Goal: Information Seeking & Learning: Learn about a topic

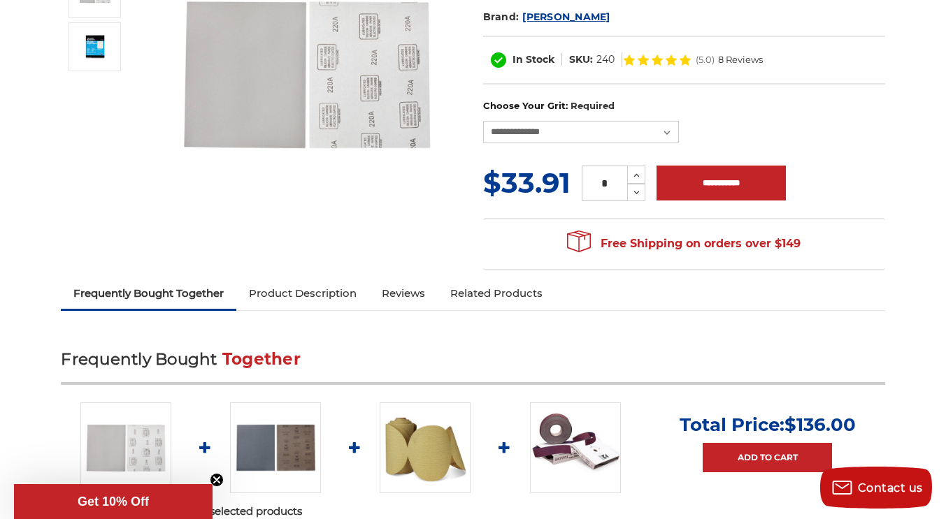
scroll to position [257, 0]
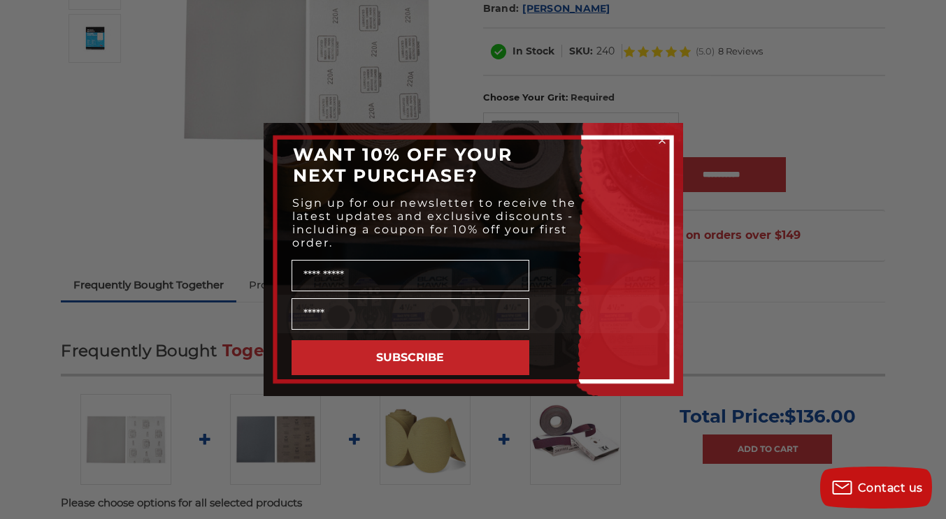
click at [737, 323] on div "Close dialog WANT 10% OFF YOUR NEXT PURCHASE? Sign up for our newsletter to rec…" at bounding box center [473, 259] width 946 height 519
click at [661, 139] on icon "Close dialog" at bounding box center [662, 141] width 6 height 6
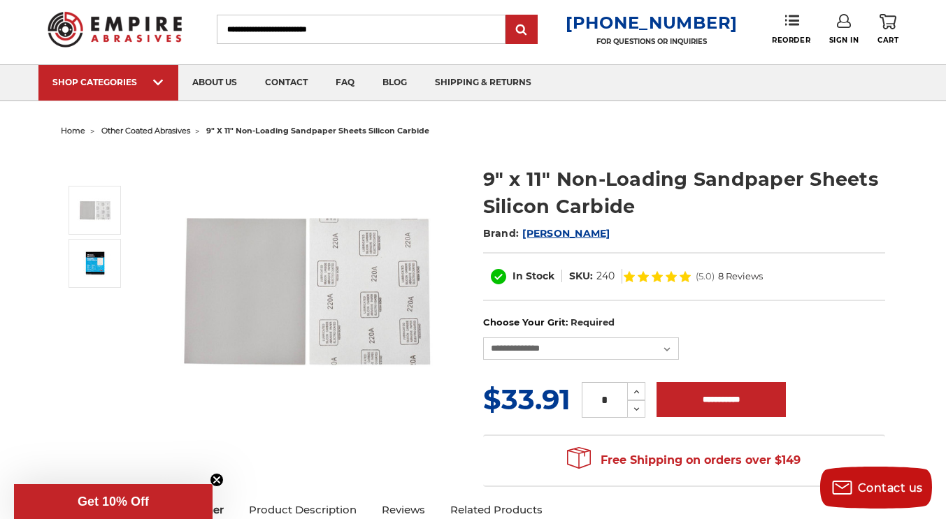
scroll to position [31, 0]
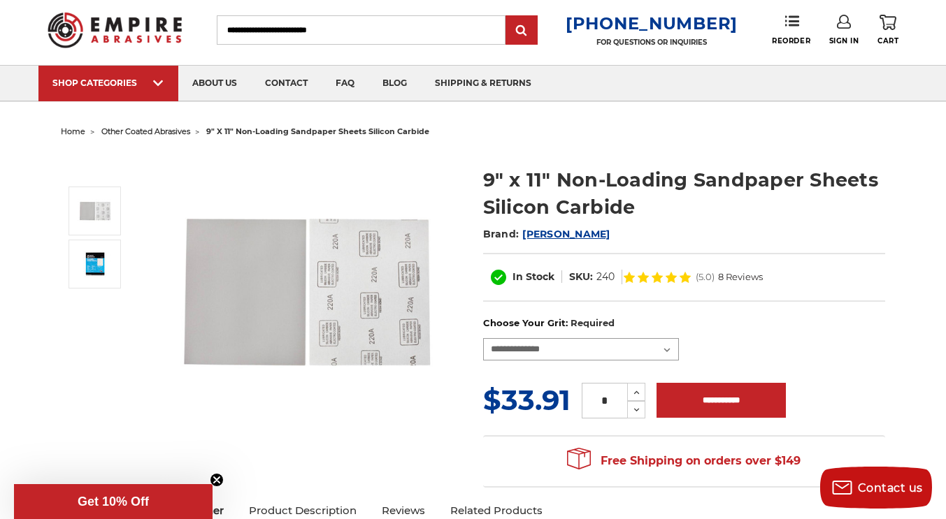
click at [656, 350] on select "**********" at bounding box center [581, 349] width 196 height 22
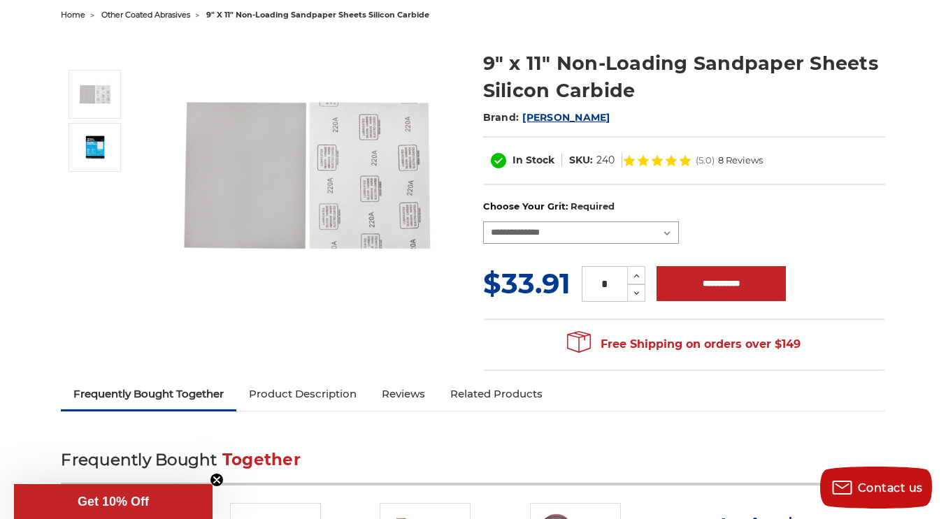
scroll to position [152, 0]
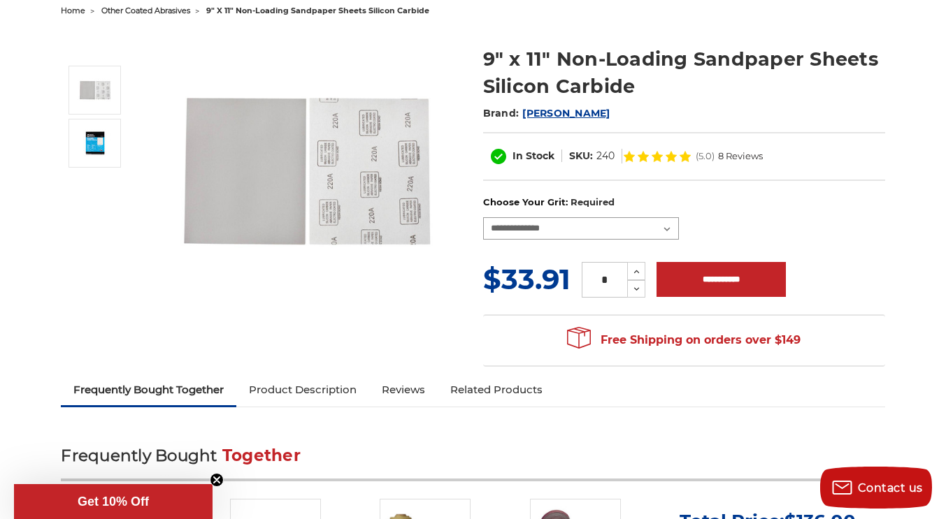
click at [652, 229] on select "**********" at bounding box center [581, 228] width 196 height 22
select select "***"
click at [483, 217] on select "**********" at bounding box center [581, 228] width 196 height 22
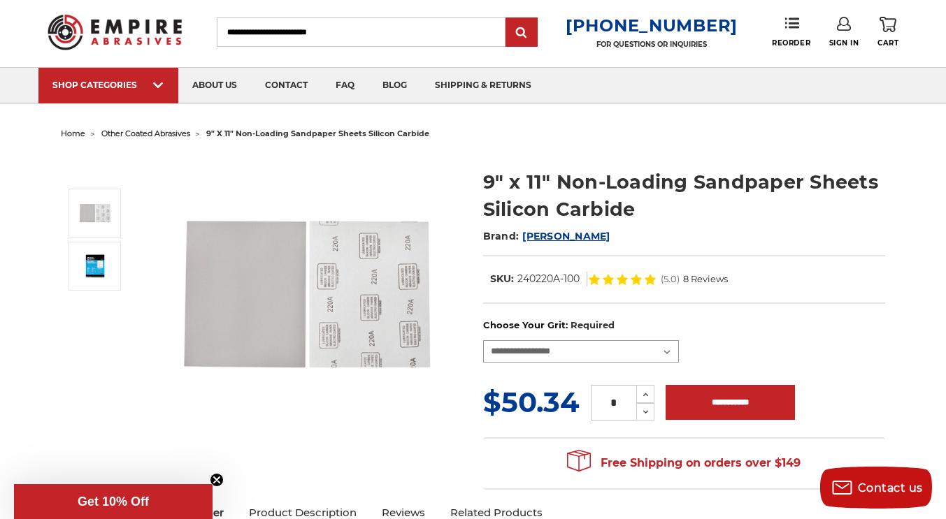
scroll to position [0, 0]
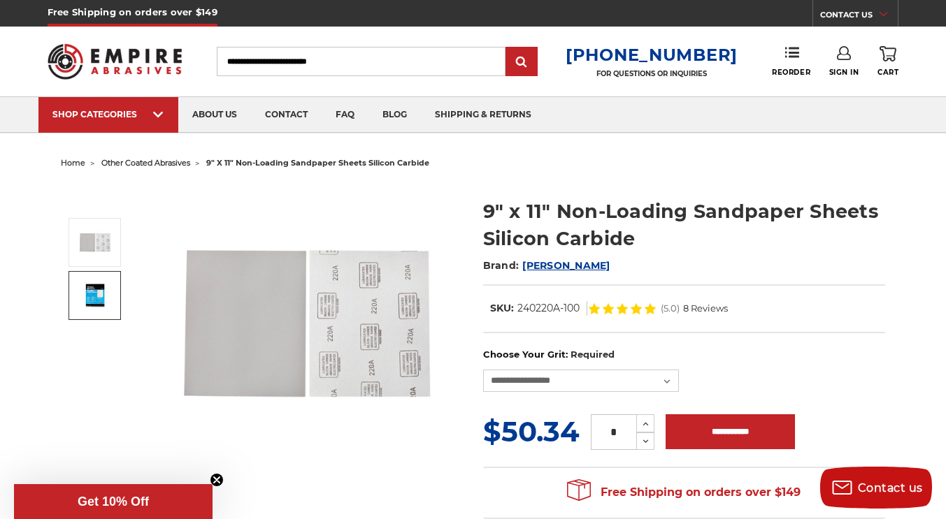
click at [104, 303] on img at bounding box center [95, 295] width 35 height 27
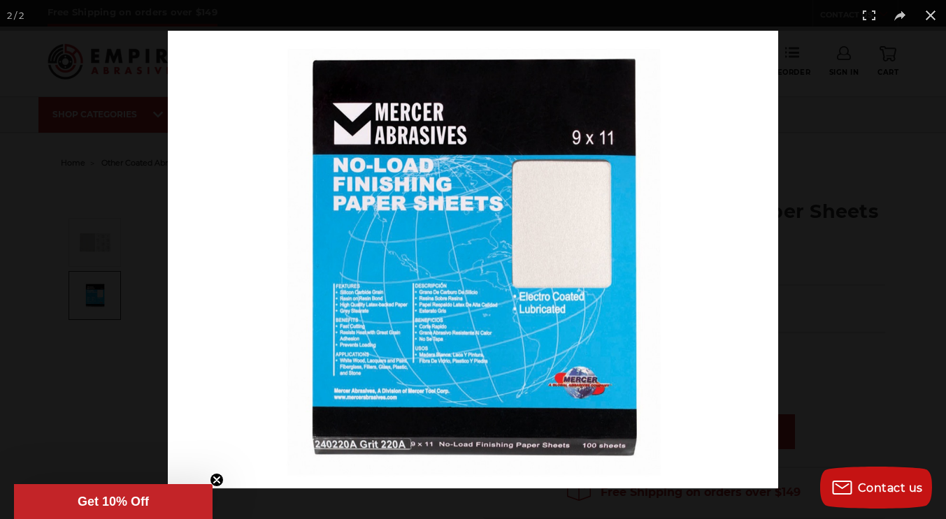
click at [97, 335] on div at bounding box center [473, 259] width 946 height 519
click at [858, 147] on div at bounding box center [641, 290] width 946 height 519
click at [222, 471] on img at bounding box center [473, 260] width 610 height 458
click at [217, 480] on icon "Close teaser" at bounding box center [217, 480] width 6 height 6
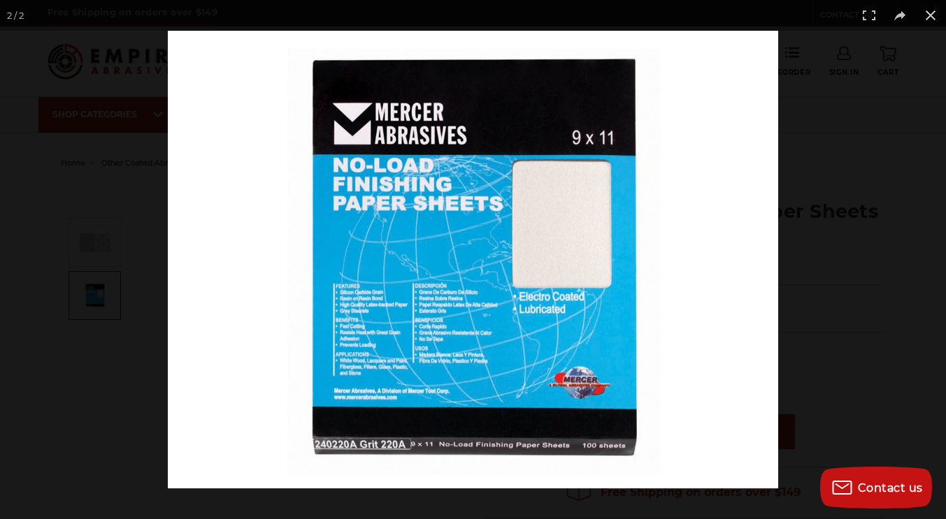
click at [935, 16] on button at bounding box center [930, 15] width 31 height 31
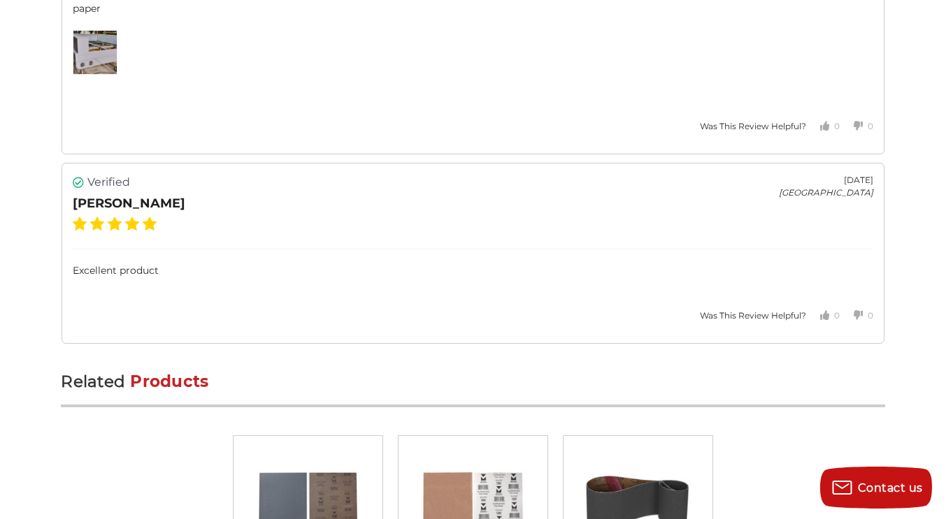
scroll to position [4305, 0]
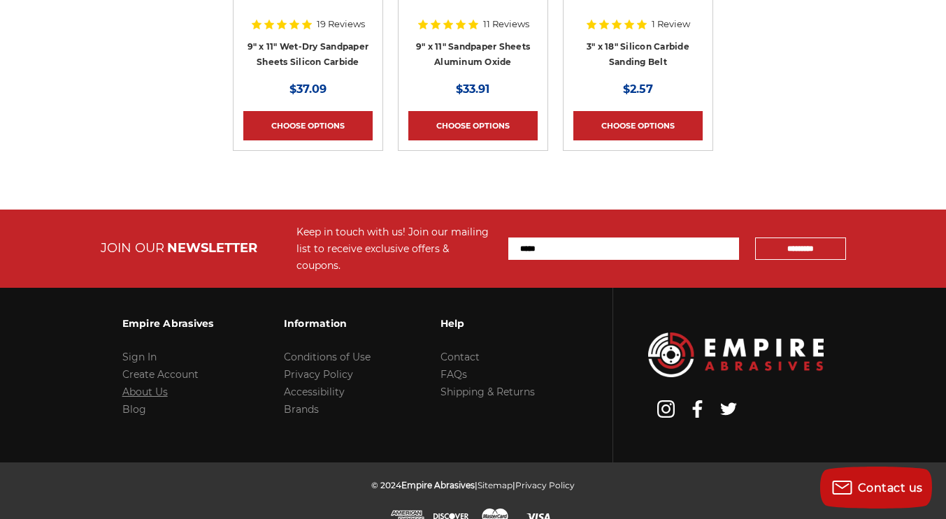
click at [157, 386] on link "About Us" at bounding box center [144, 392] width 45 height 13
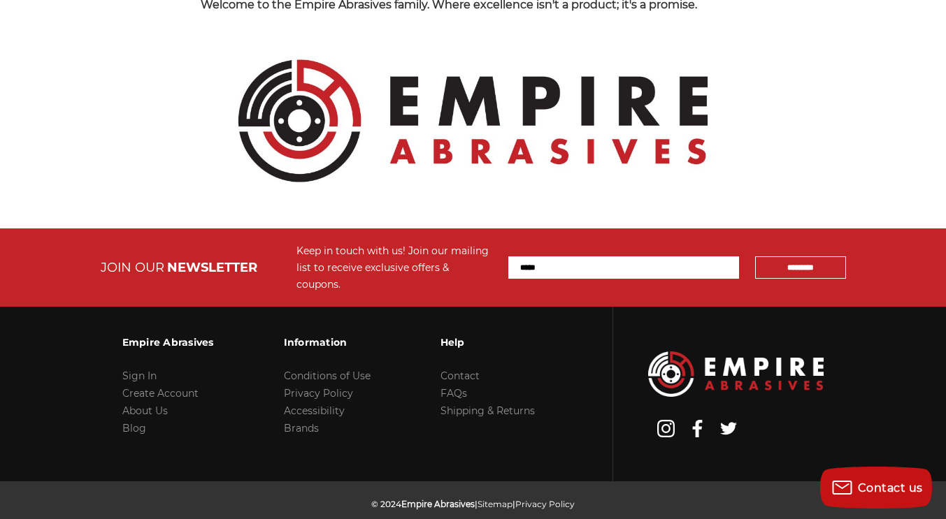
scroll to position [1669, 0]
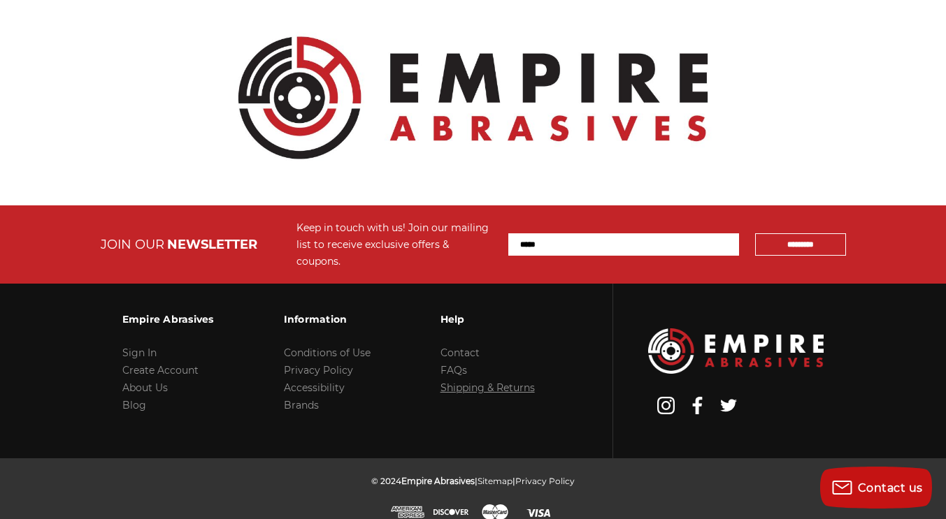
click at [509, 382] on link "Shipping & Returns" at bounding box center [487, 388] width 94 height 13
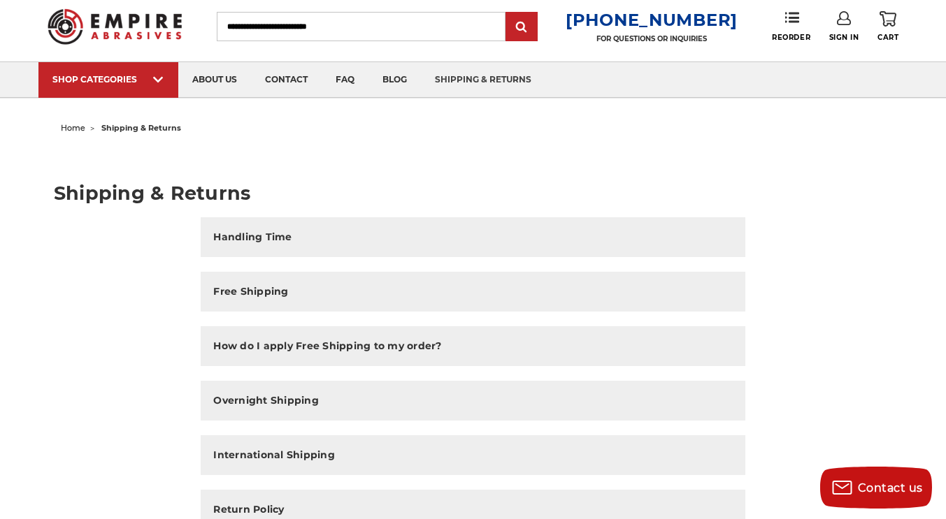
scroll to position [36, 0]
click at [129, 29] on img at bounding box center [115, 25] width 134 height 52
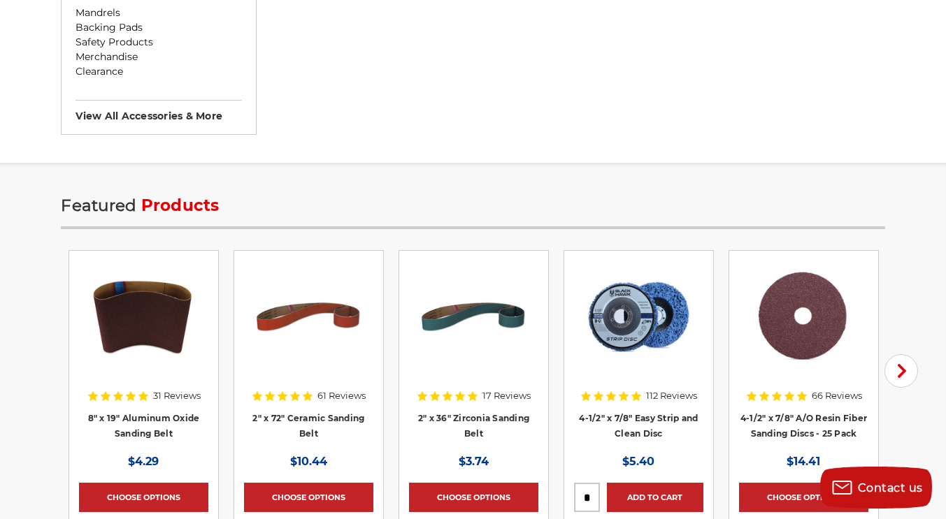
scroll to position [1685, 0]
